Goal: Information Seeking & Learning: Understand process/instructions

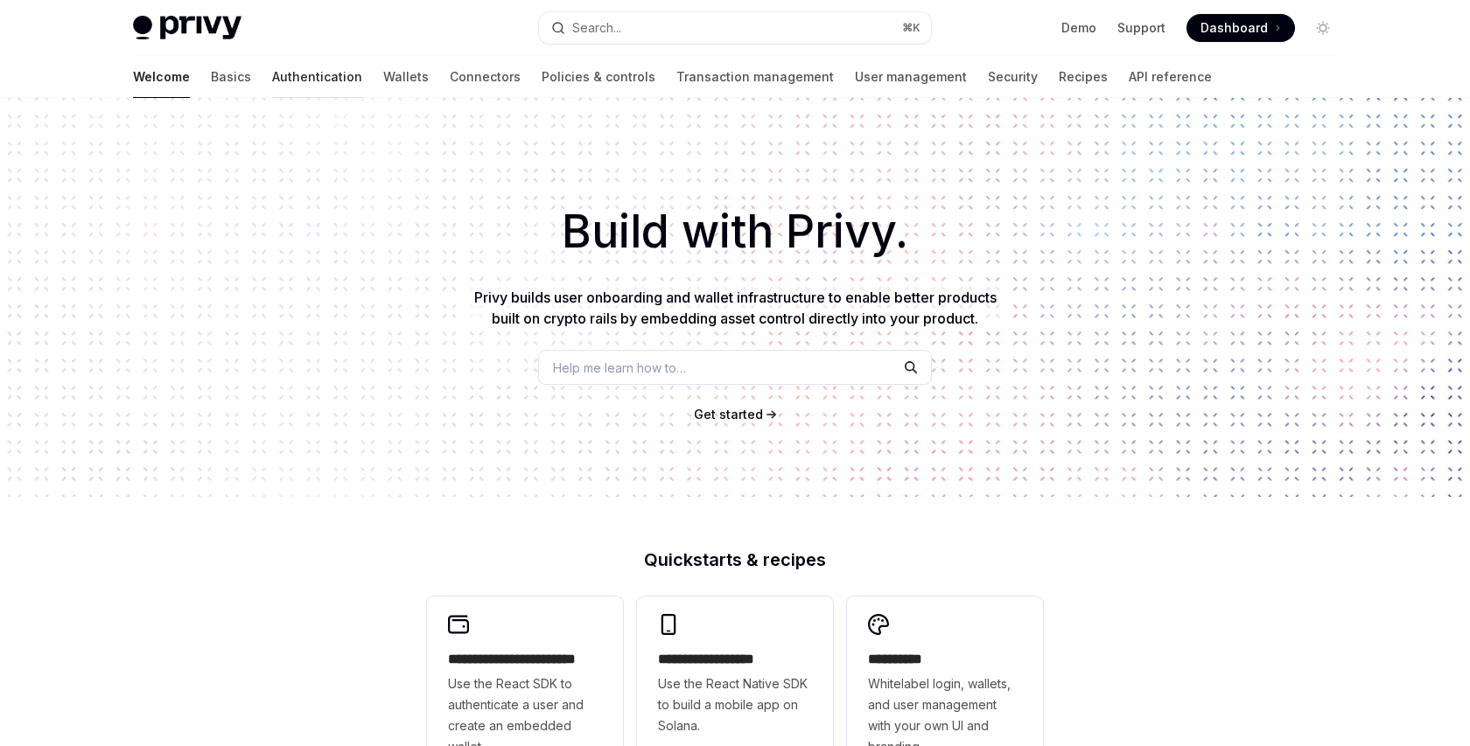
click at [272, 83] on link "Authentication" at bounding box center [317, 77] width 90 height 42
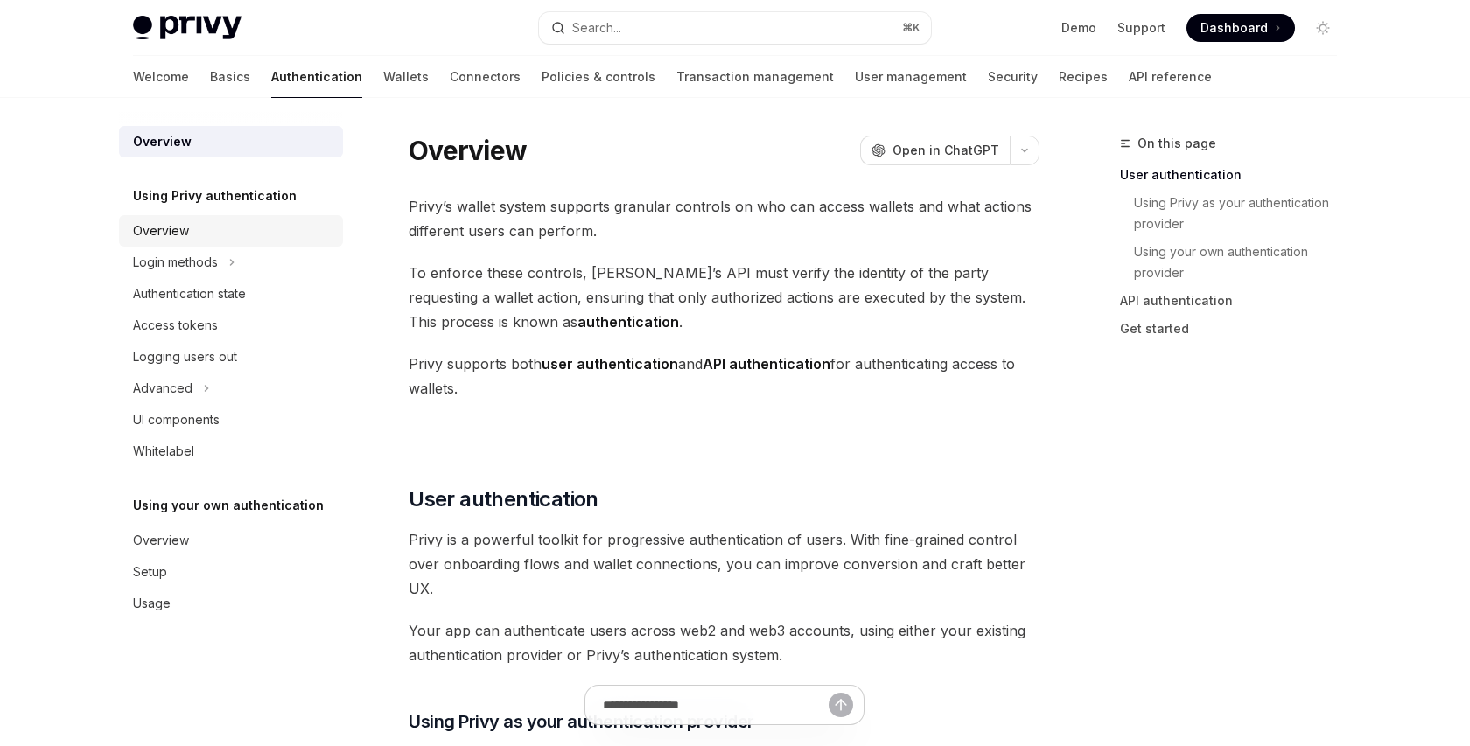
click at [224, 232] on div "Overview" at bounding box center [233, 231] width 200 height 21
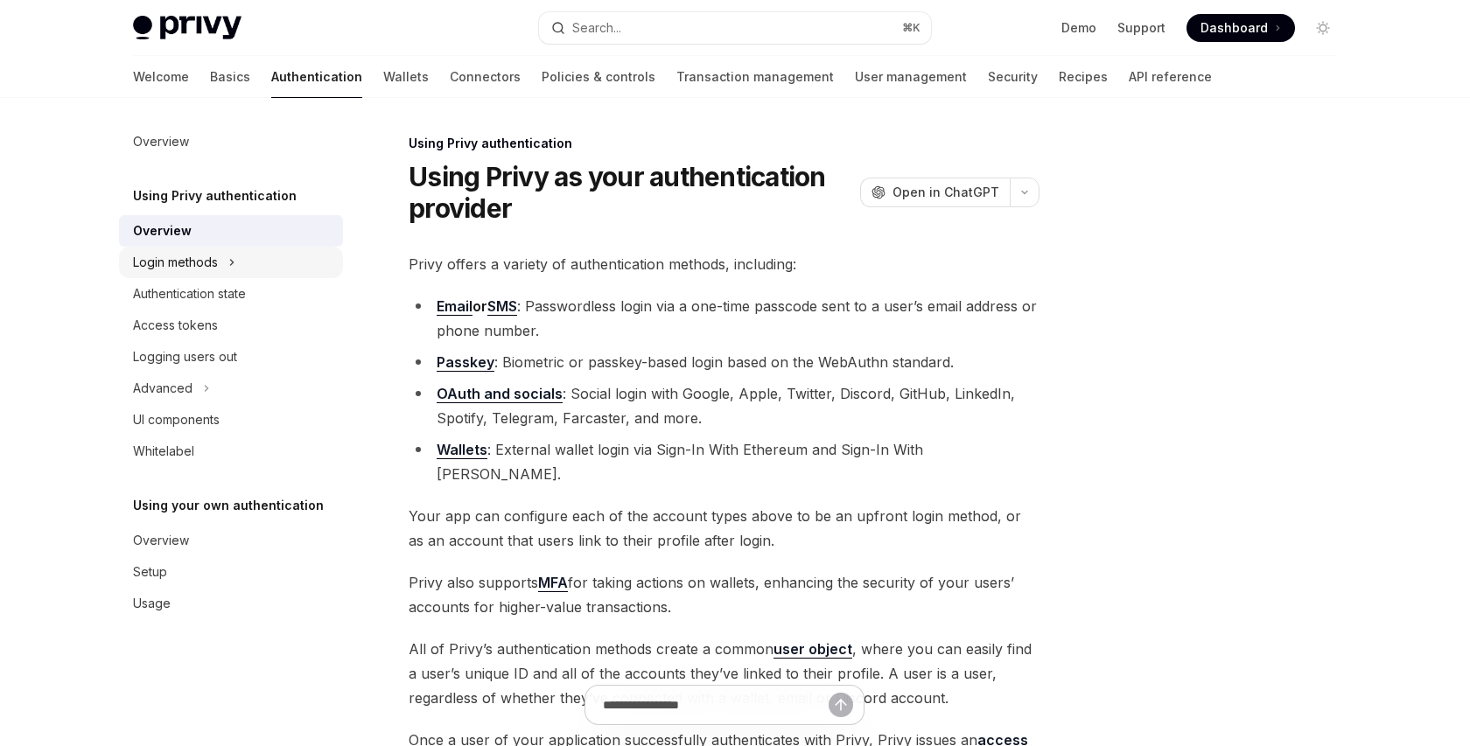
click at [256, 263] on button "Login methods" at bounding box center [231, 263] width 224 height 32
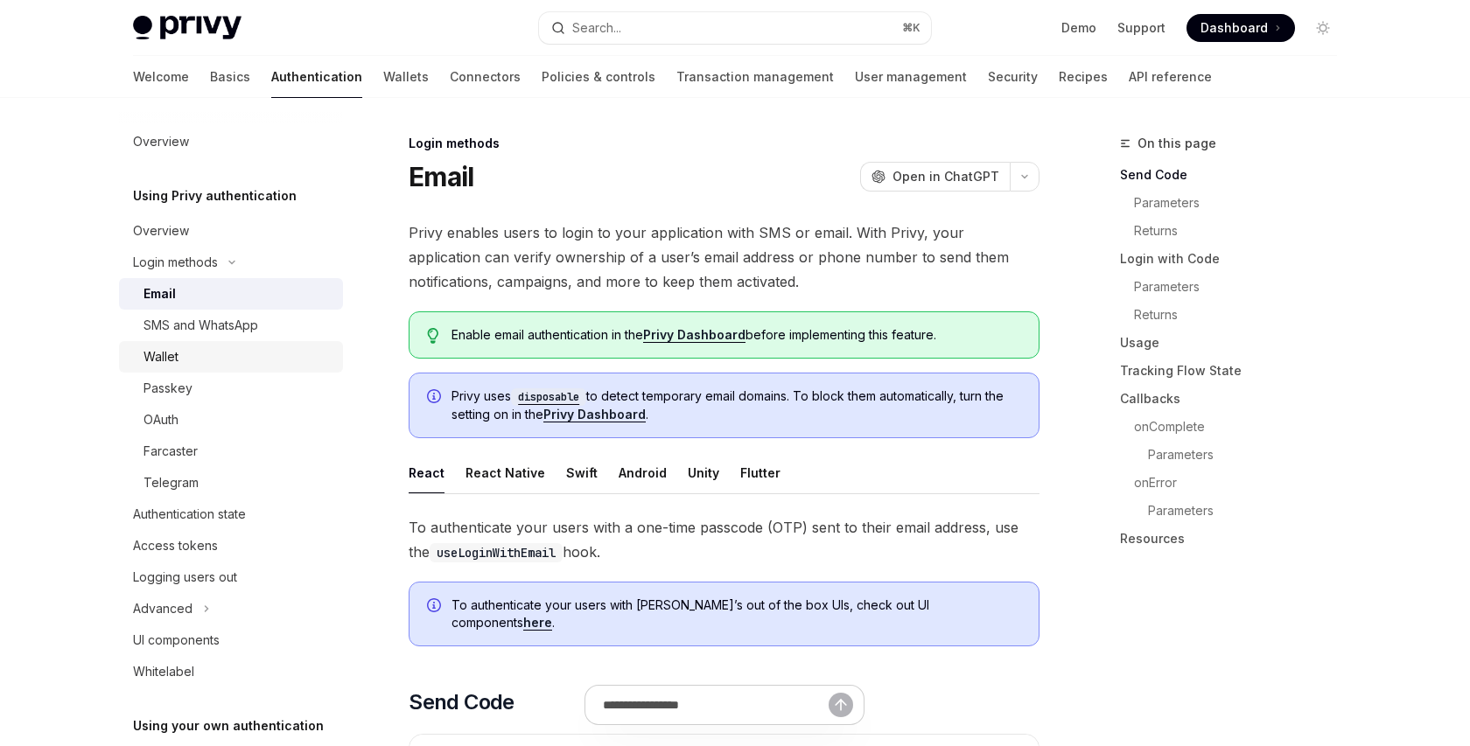
click at [237, 370] on link "Wallet" at bounding box center [231, 357] width 224 height 32
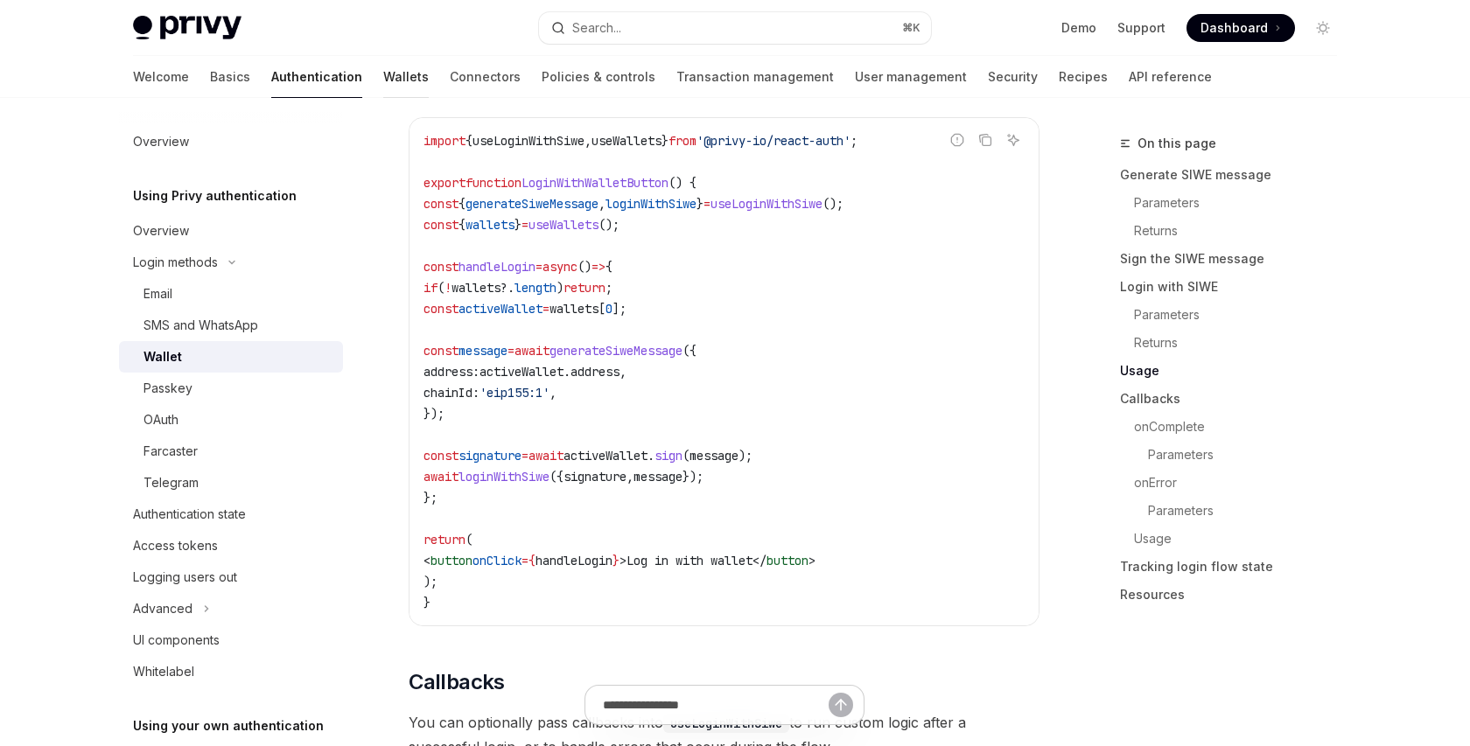
click at [383, 73] on link "Wallets" at bounding box center [406, 77] width 46 height 42
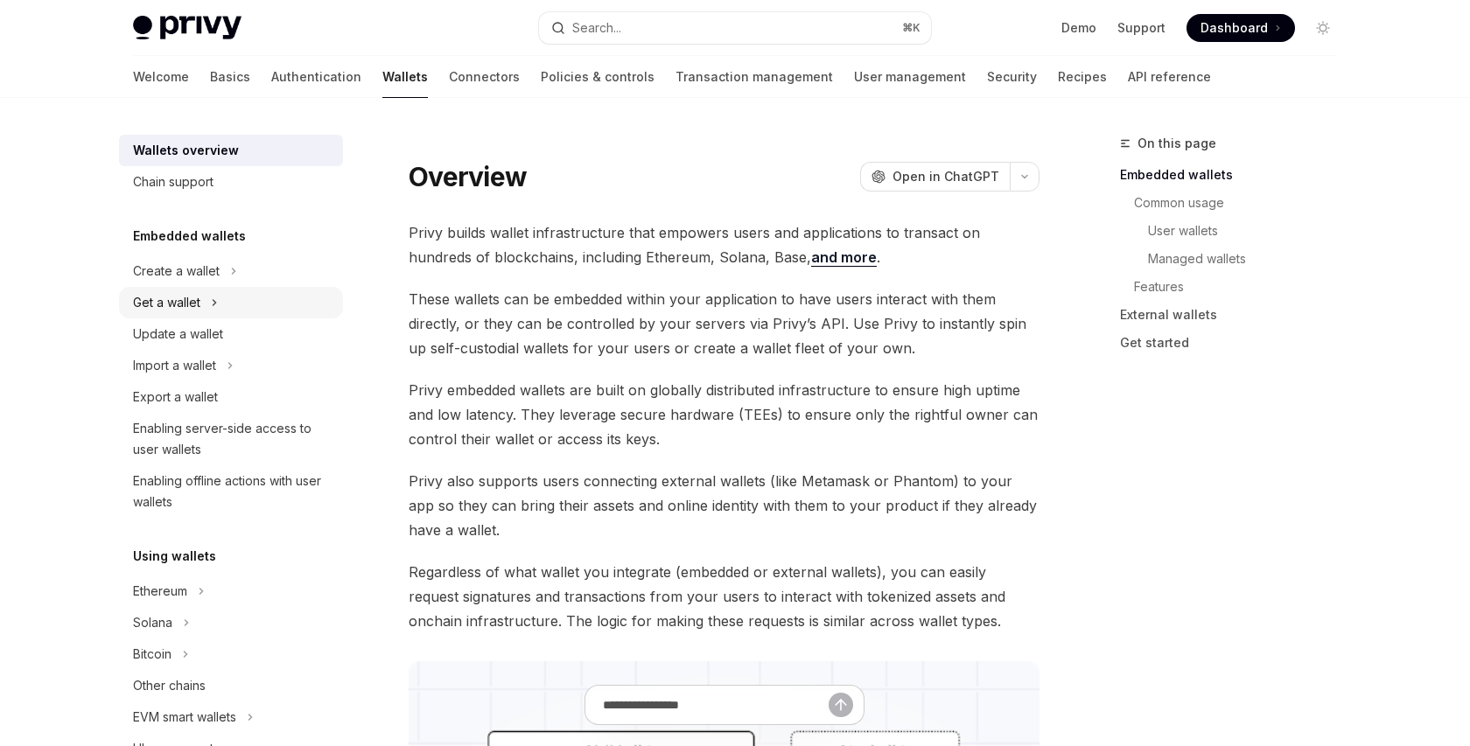
scroll to position [122, 0]
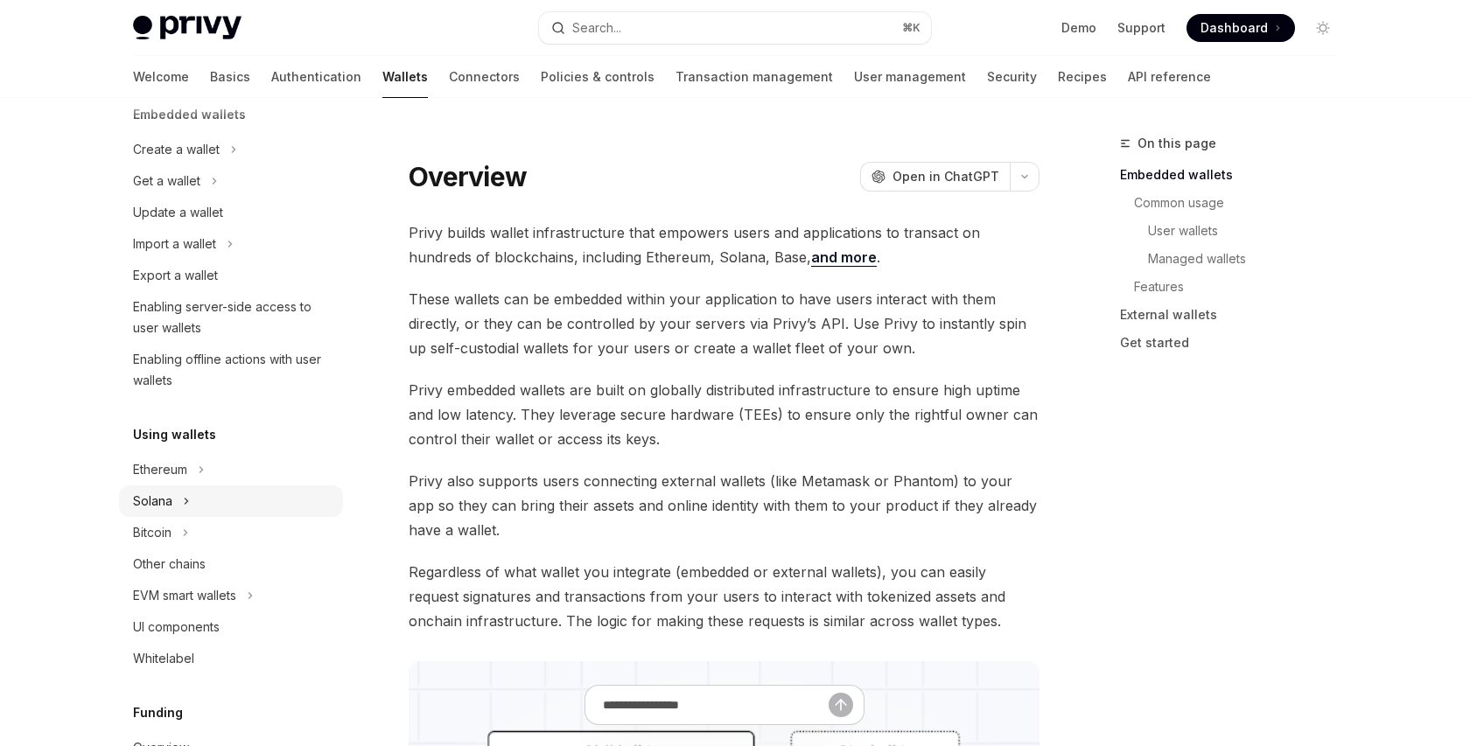
click at [193, 506] on button "Solana" at bounding box center [231, 502] width 224 height 32
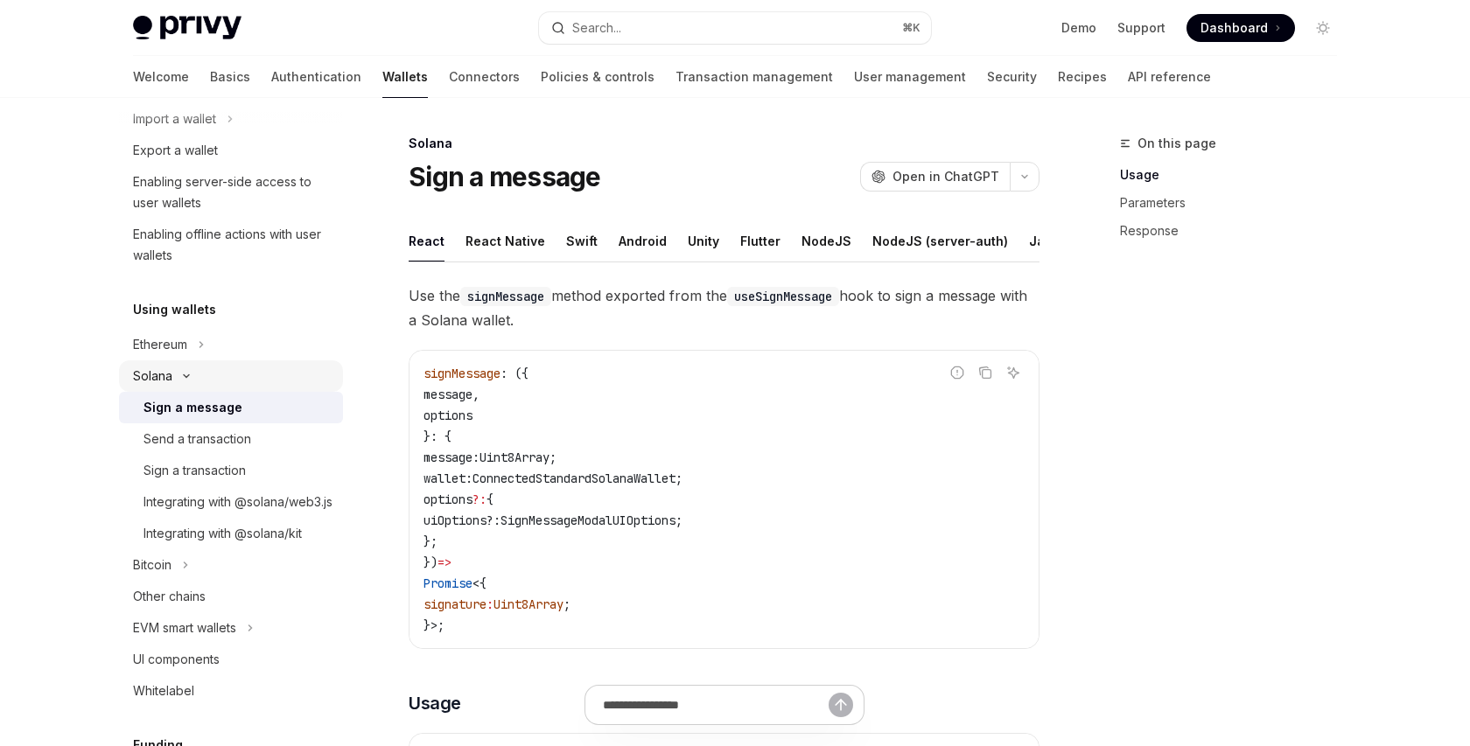
scroll to position [249, 0]
click at [449, 78] on link "Connectors" at bounding box center [484, 77] width 71 height 42
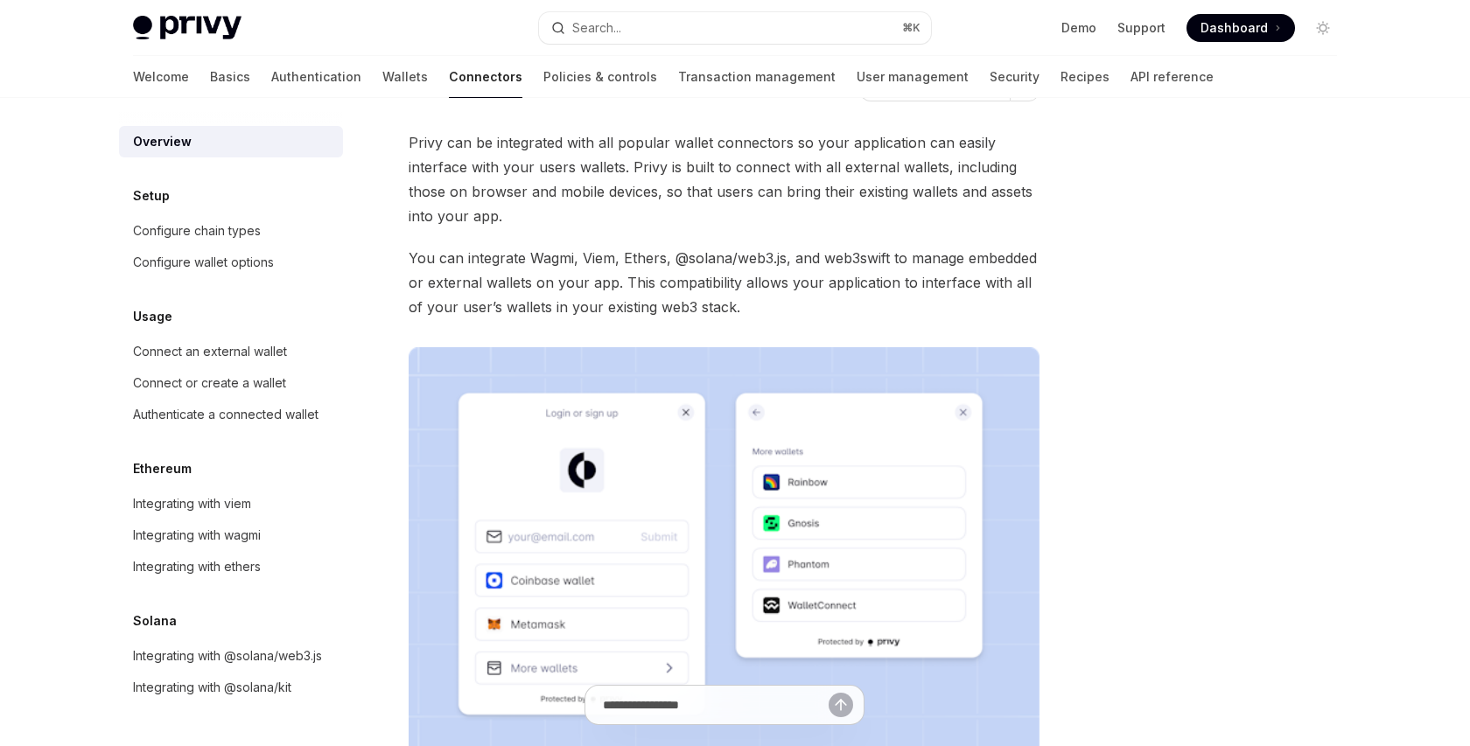
scroll to position [119, 0]
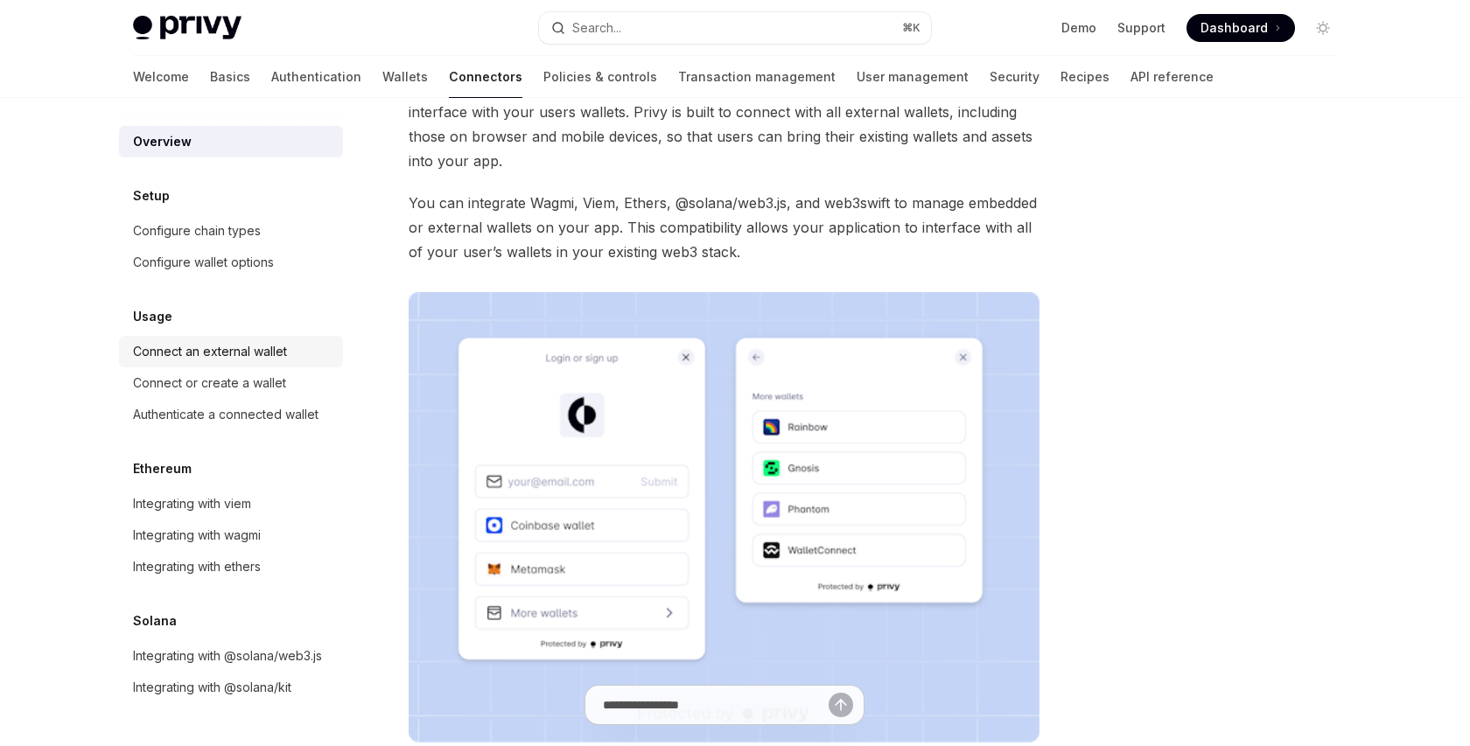
click at [292, 352] on div "Connect an external wallet" at bounding box center [233, 351] width 200 height 21
type textarea "*"
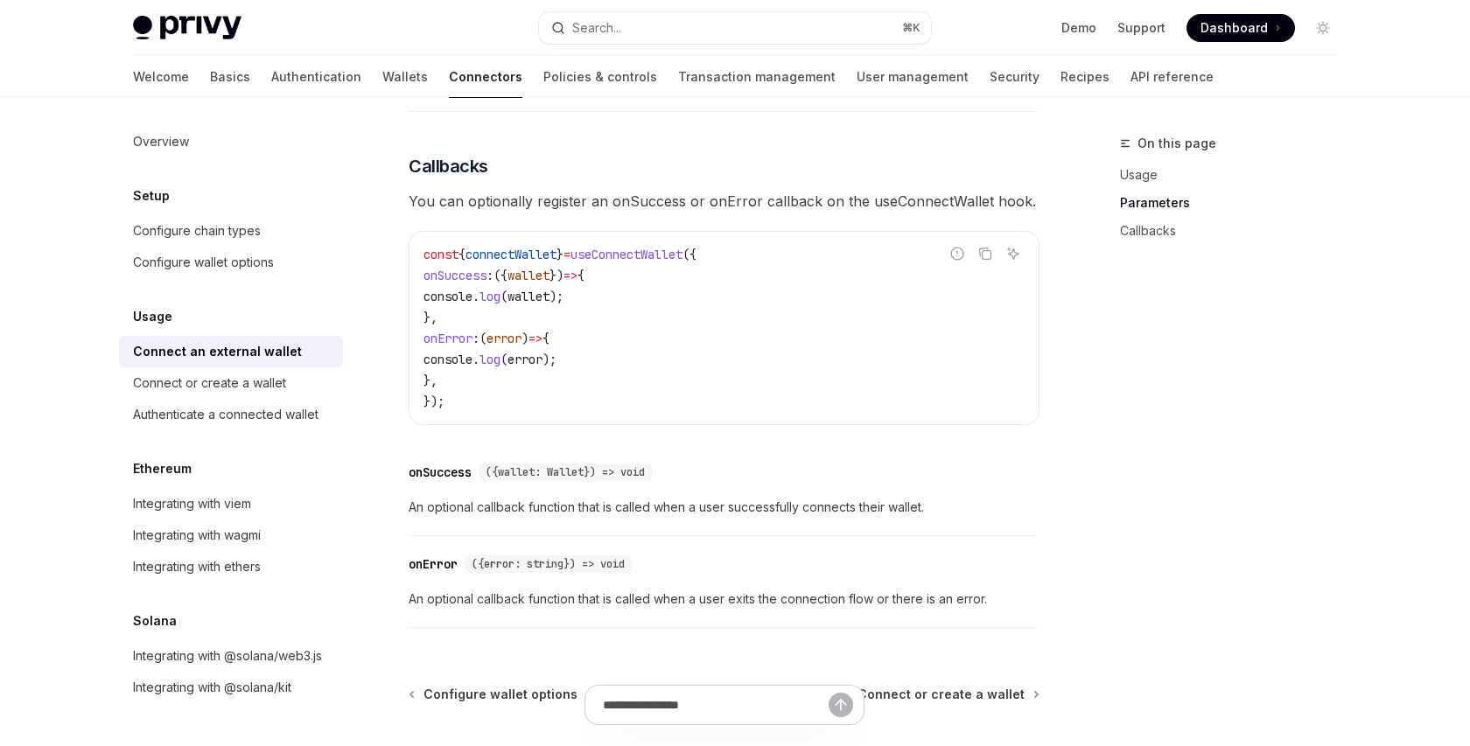
scroll to position [1000, 0]
click at [1076, 29] on link "Demo" at bounding box center [1079, 28] width 35 height 18
